Goal: Find specific page/section: Find specific page/section

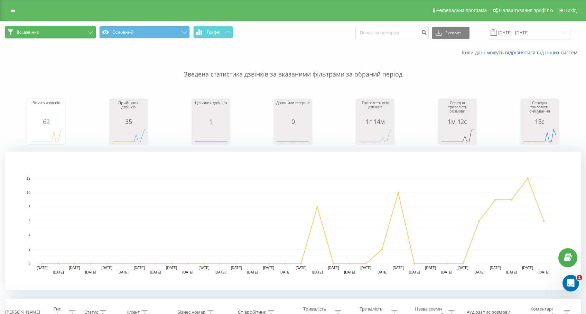
click at [40, 35] on button "Всі дзвінки" at bounding box center [50, 32] width 91 height 12
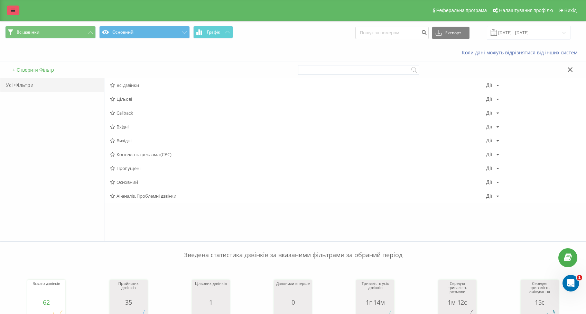
click at [11, 10] on icon at bounding box center [13, 10] width 4 height 5
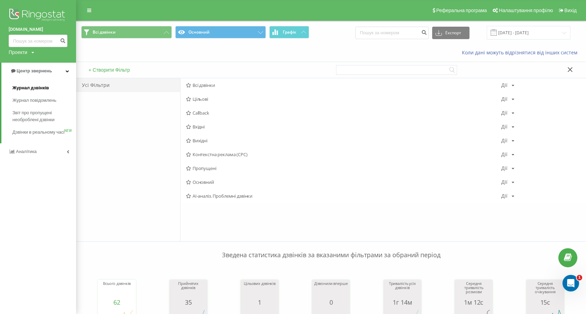
click at [38, 90] on span "Журнал дзвінків" at bounding box center [30, 87] width 37 height 7
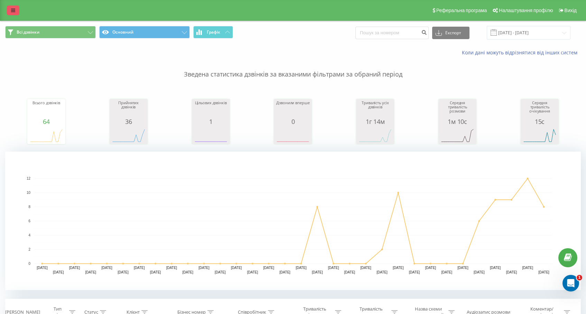
click at [10, 13] on link at bounding box center [13, 11] width 12 height 10
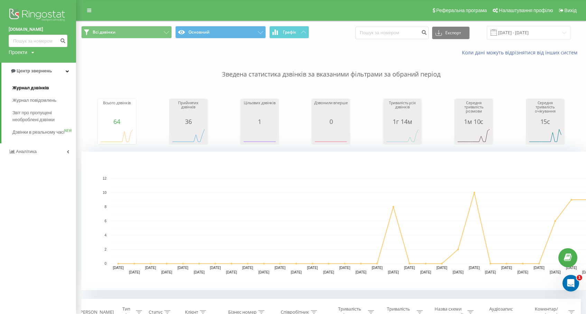
click at [37, 88] on span "Журнал дзвінків" at bounding box center [30, 87] width 37 height 7
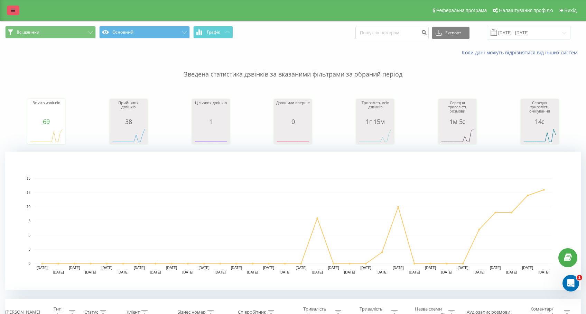
click at [13, 8] on icon at bounding box center [13, 10] width 4 height 5
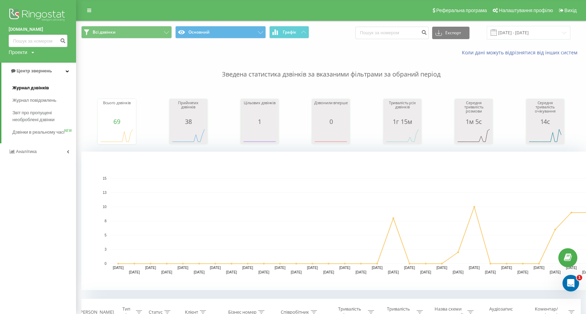
click at [27, 86] on span "Журнал дзвінків" at bounding box center [30, 87] width 37 height 7
